Goal: Information Seeking & Learning: Learn about a topic

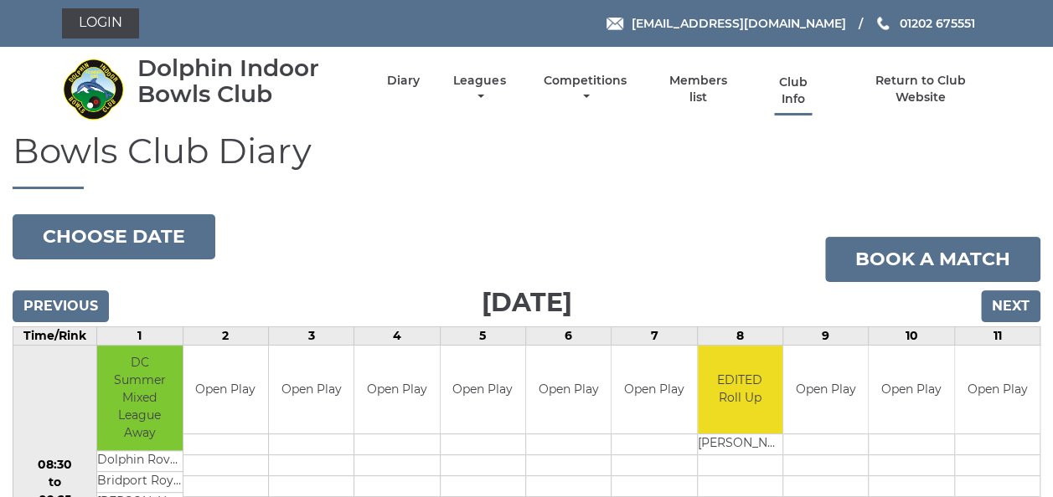
click at [794, 83] on link "Club Info" at bounding box center [793, 91] width 54 height 33
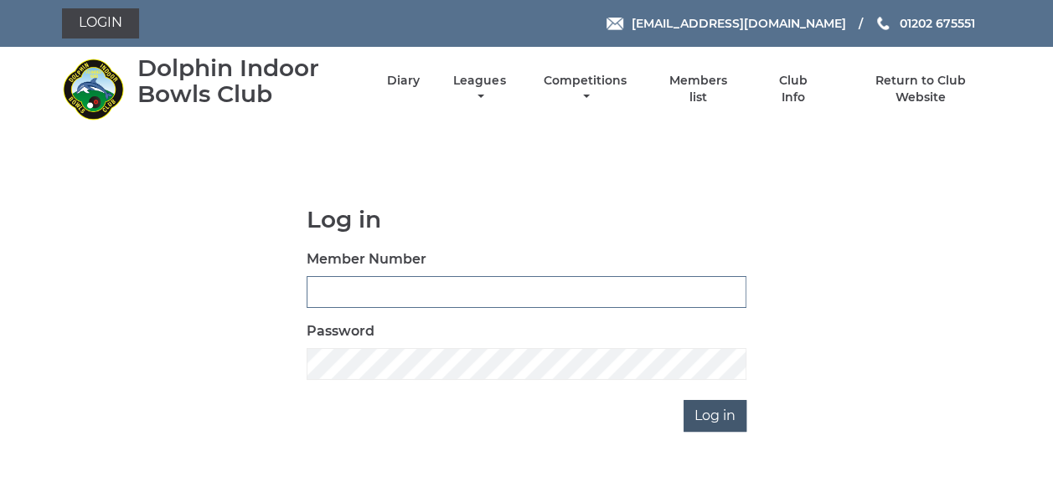
type input "3943"
click at [702, 415] on input "Log in" at bounding box center [714, 416] width 63 height 32
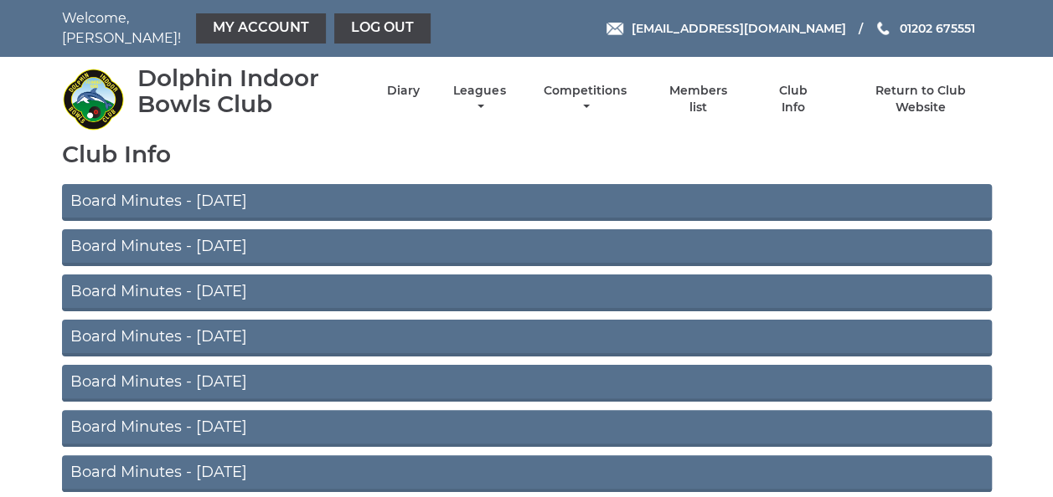
click at [229, 239] on link "Board Minutes - [DATE]" at bounding box center [526, 247] width 929 height 37
click at [268, 192] on link "Board Minutes - [DATE]" at bounding box center [526, 202] width 929 height 37
